Goal: Task Accomplishment & Management: Use online tool/utility

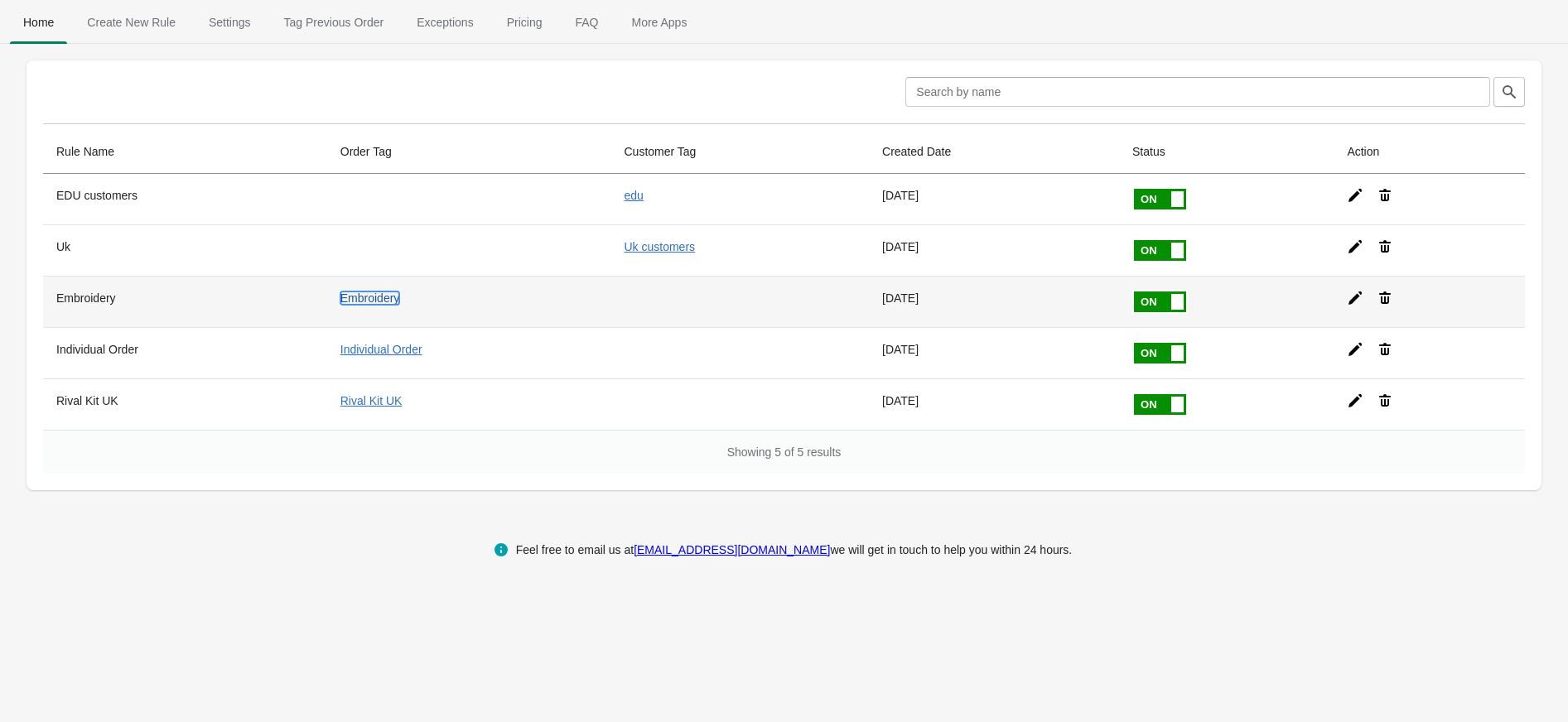
click at [390, 298] on link "Embroidery" at bounding box center [370, 298] width 60 height 14
click at [1351, 303] on icon at bounding box center [1356, 298] width 14 height 14
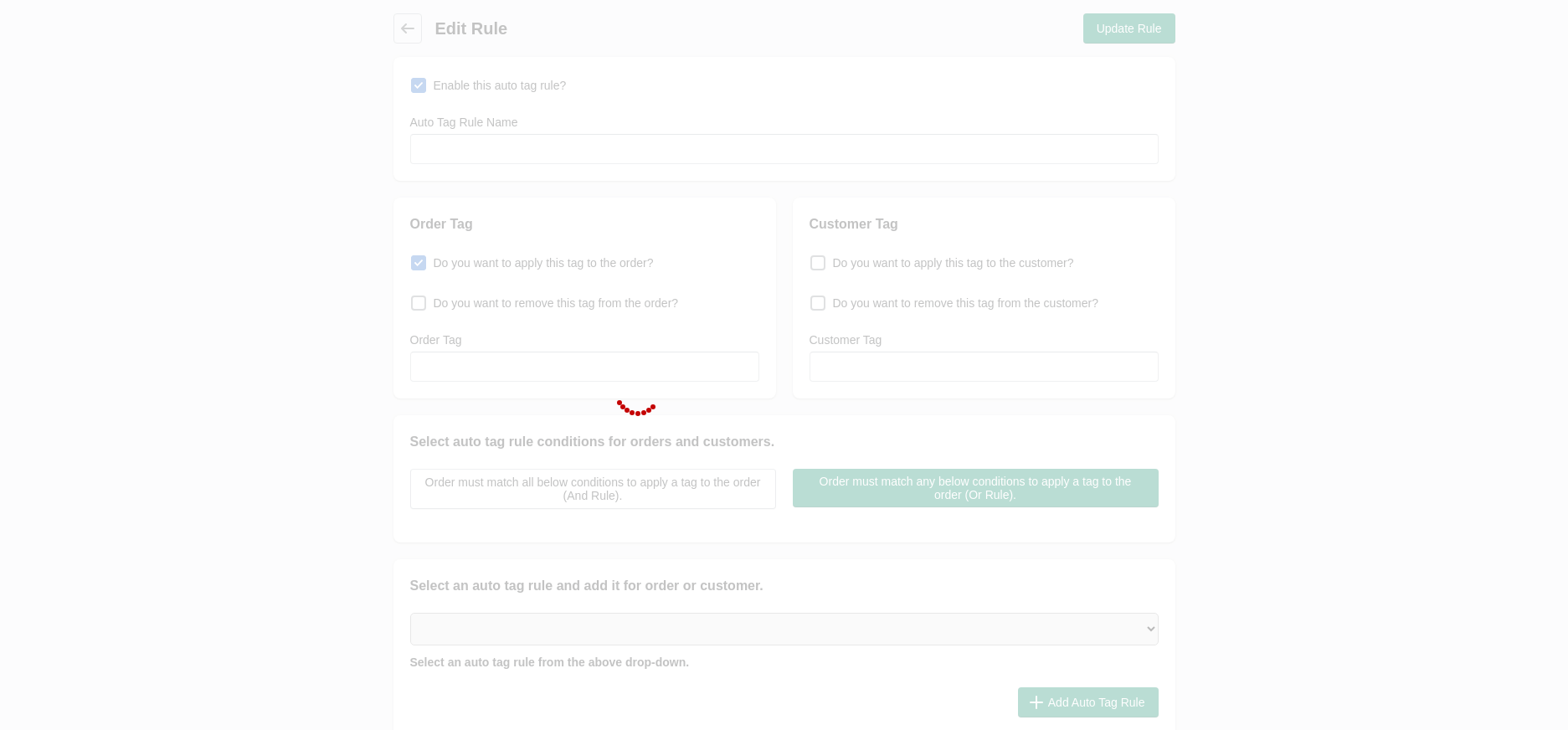
type input "Embroidery"
checkbox input "true"
type input "Embroidery"
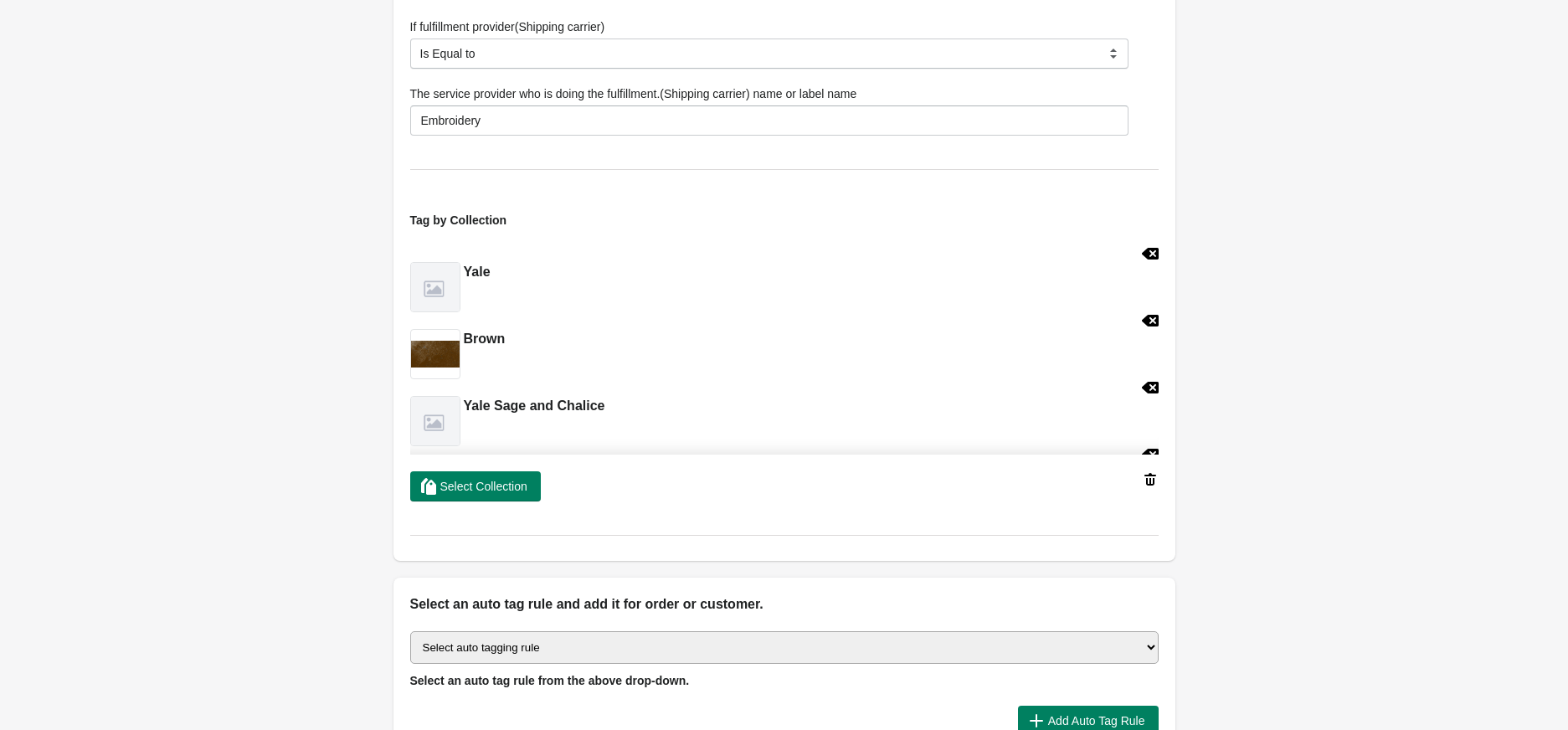
scroll to position [631, 0]
click at [517, 490] on span "Select Collection" at bounding box center [483, 490] width 87 height 14
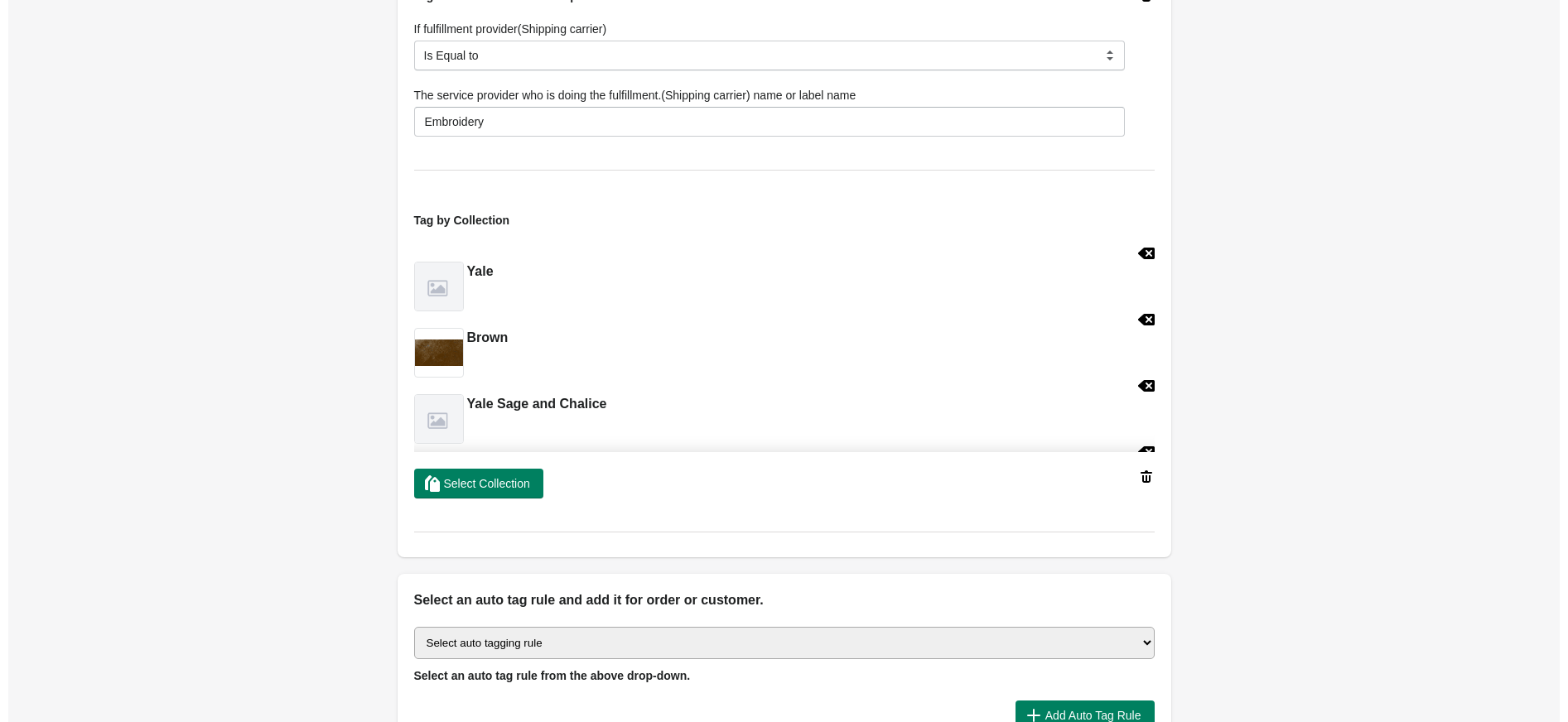
scroll to position [0, 0]
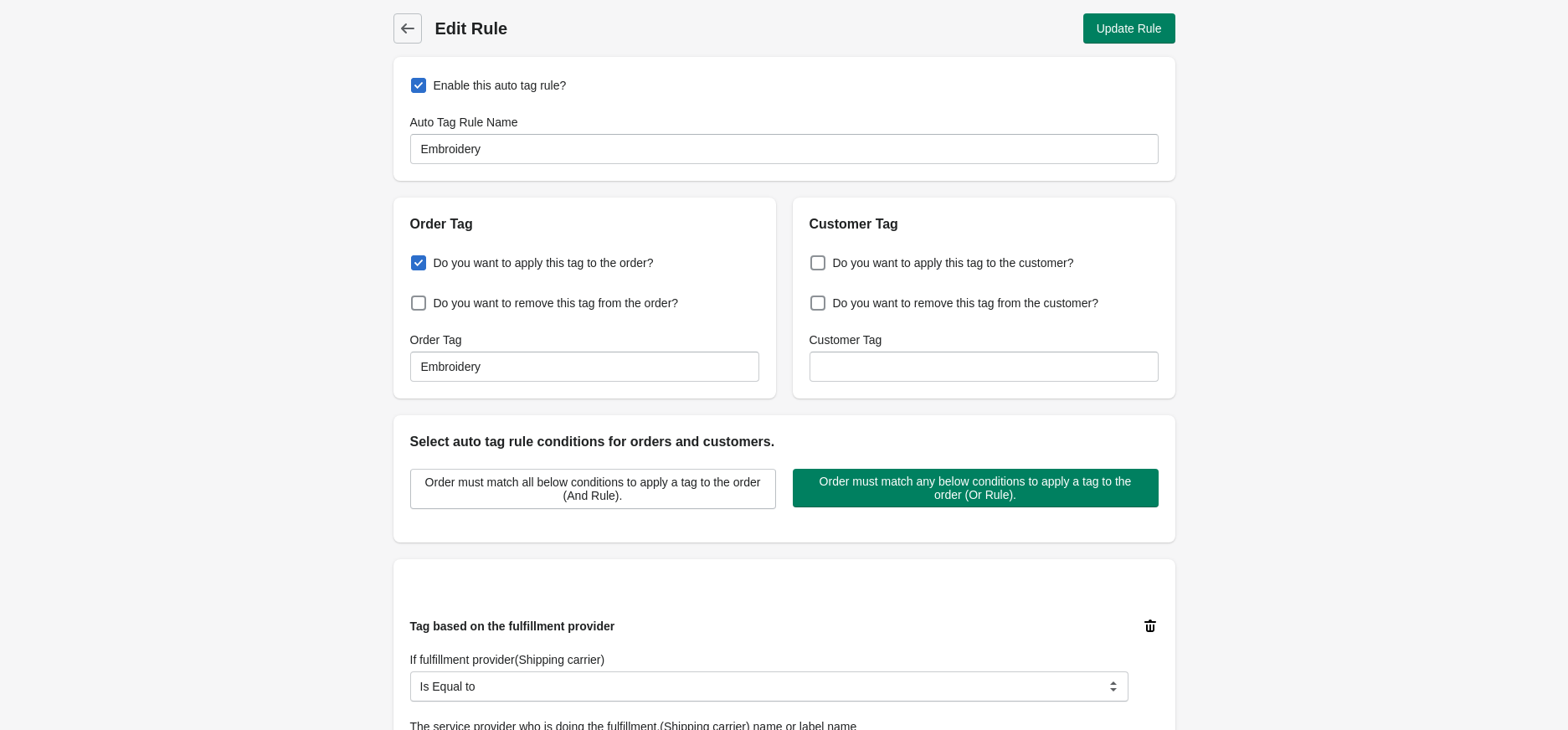
click at [1136, 10] on div "Back Edit Rule Update Rule" at bounding box center [784, 22] width 781 height 44
click at [1136, 22] on span "Update Rule" at bounding box center [1129, 28] width 65 height 14
